Goal: Browse casually

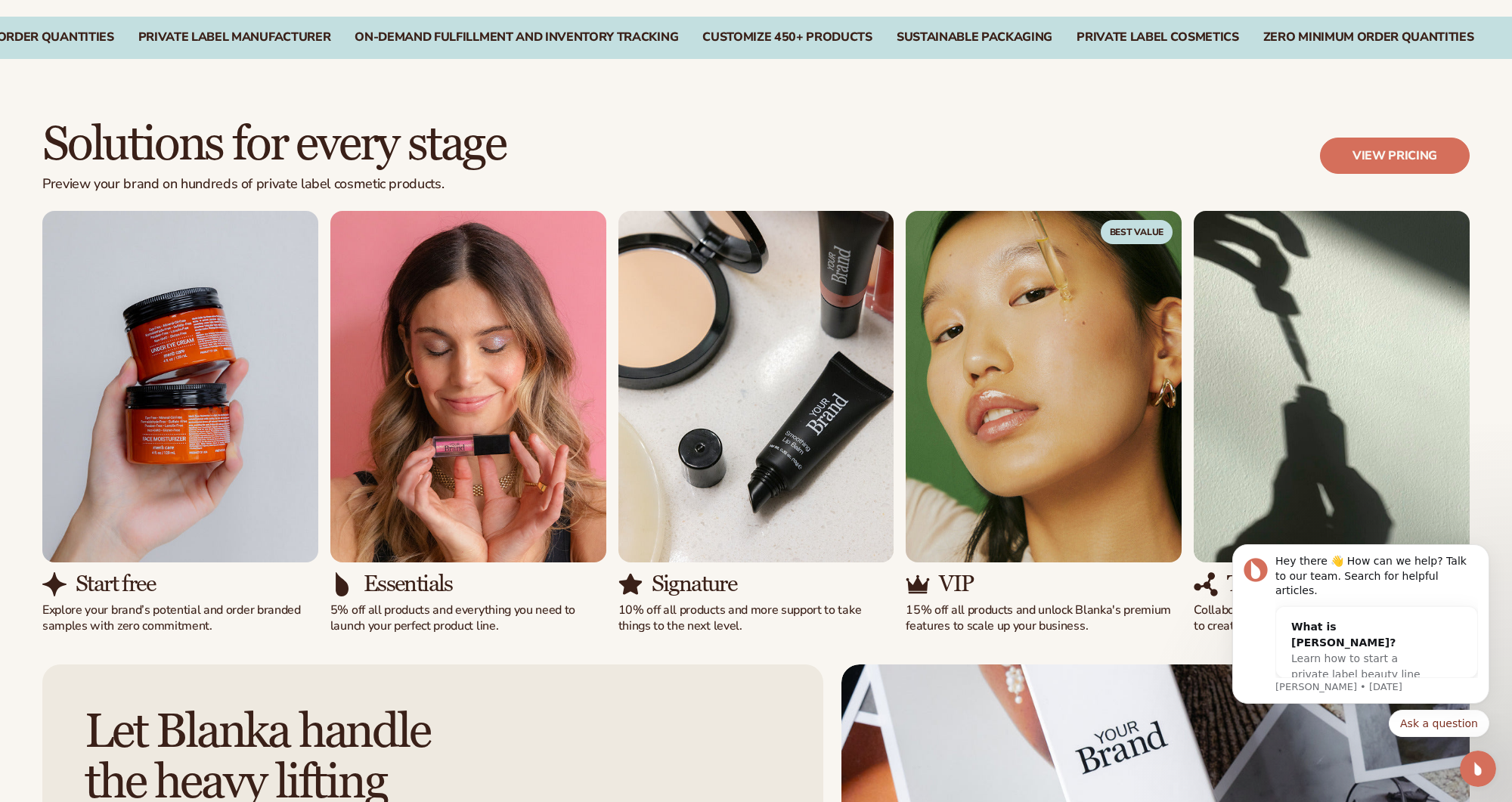
scroll to position [1388, 0]
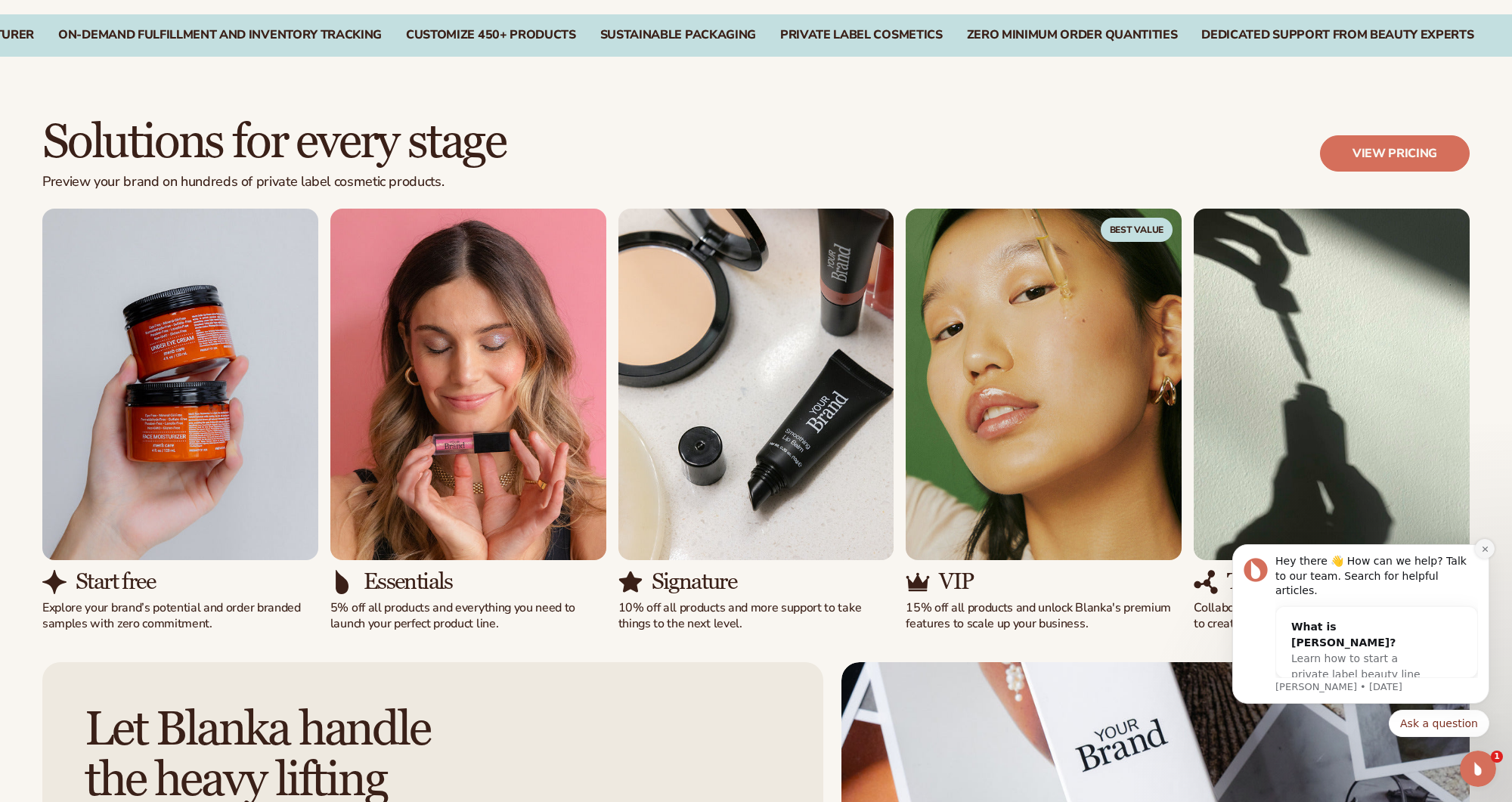
click at [1487, 553] on icon "Dismiss notification" at bounding box center [1485, 549] width 9 height 9
